Goal: Information Seeking & Learning: Check status

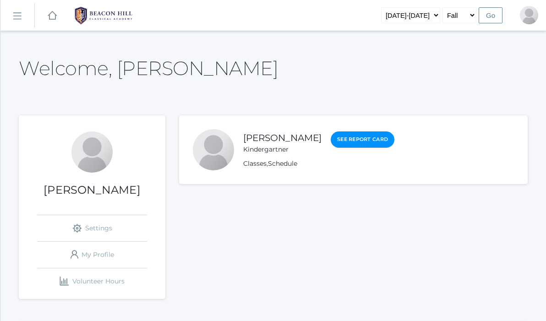
click at [363, 144] on link "See Report Card" at bounding box center [363, 140] width 64 height 17
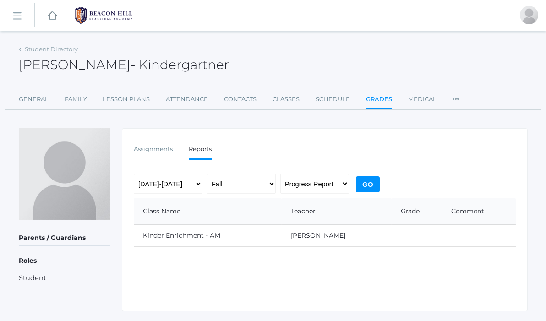
scroll to position [23, 0]
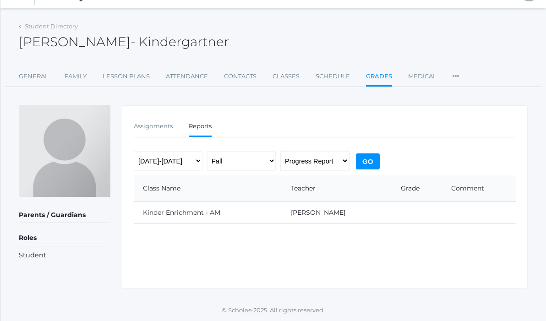
click at [320, 169] on select "Progress Report Report Card" at bounding box center [315, 161] width 69 height 20
click at [231, 160] on select "Fall Spring" at bounding box center [241, 161] width 69 height 20
click at [120, 75] on link "Lesson Plans" at bounding box center [126, 76] width 47 height 18
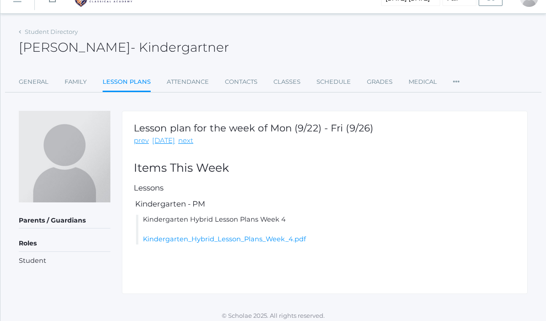
scroll to position [20, 0]
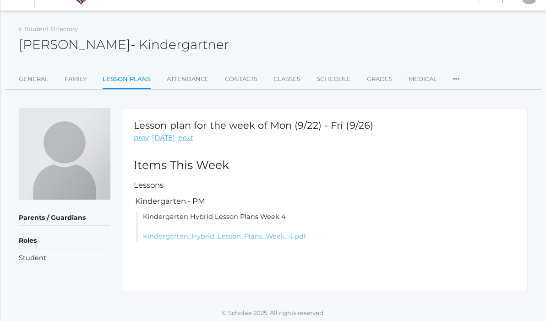
click at [191, 236] on link "Kindergarten_Hybrid_Lesson_Plans_Week_4.pdf" at bounding box center [224, 236] width 163 height 8
click at [187, 81] on link "Attendance" at bounding box center [188, 79] width 42 height 18
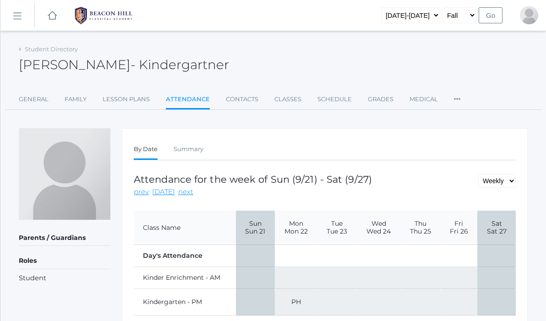
scroll to position [39, 0]
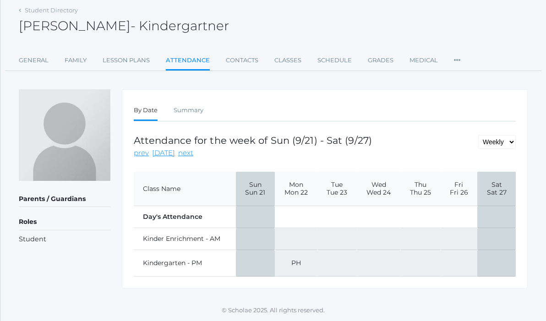
click at [297, 268] on td "PH" at bounding box center [296, 263] width 43 height 27
click at [297, 265] on td "PH" at bounding box center [296, 263] width 43 height 27
click at [353, 171] on div "By Date Summary By Date Summary Attendance for the week of Sun (9/21) - Sat (9/…" at bounding box center [325, 188] width 406 height 199
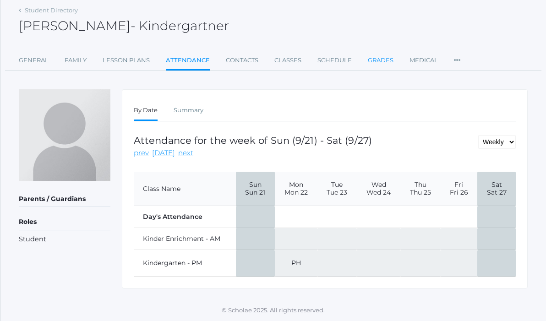
click at [381, 62] on link "Grades" at bounding box center [381, 60] width 26 height 18
